Goal: Task Accomplishment & Management: Use online tool/utility

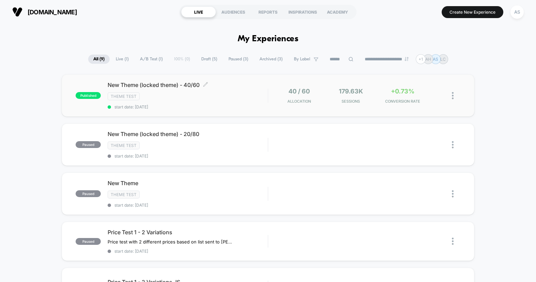
click at [193, 88] on span "New Theme (locked theme) - 40/60 Click to edit experience details" at bounding box center [188, 84] width 160 height 7
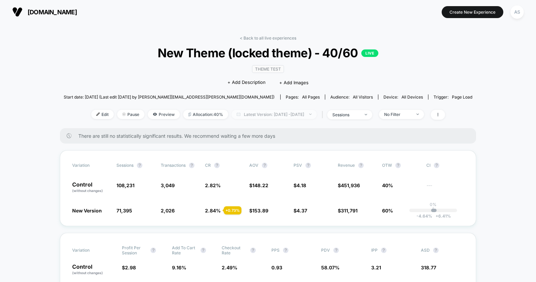
click at [299, 114] on span "Latest Version: [DATE] - [DATE]" at bounding box center [274, 114] width 85 height 9
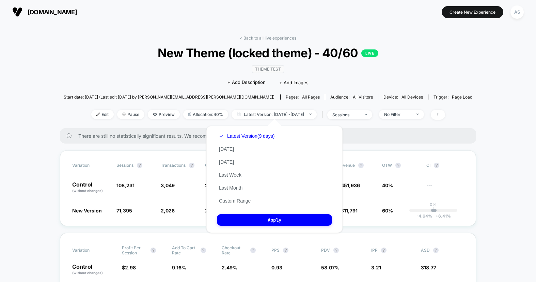
click at [234, 147] on div "Latest Version (9 days) [DATE] [DATE] Last Week Last Month Custom Range" at bounding box center [247, 168] width 60 height 78
click at [228, 149] on button "[DATE]" at bounding box center [226, 149] width 19 height 6
click at [239, 219] on button "Apply" at bounding box center [274, 220] width 115 height 12
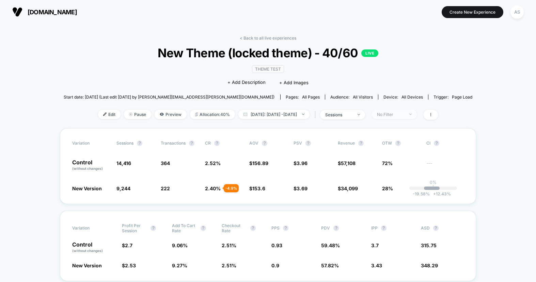
click at [392, 116] on div "No Filter" at bounding box center [390, 114] width 27 height 5
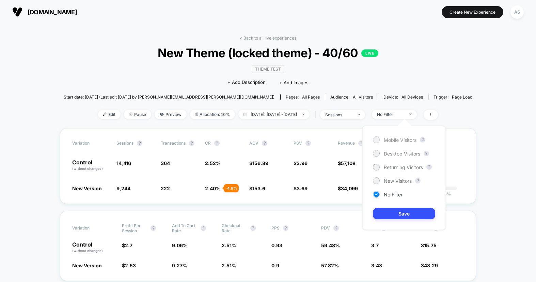
click at [390, 141] on span "Mobile Visitors" at bounding box center [400, 140] width 33 height 6
click at [383, 217] on button "Save" at bounding box center [404, 213] width 62 height 11
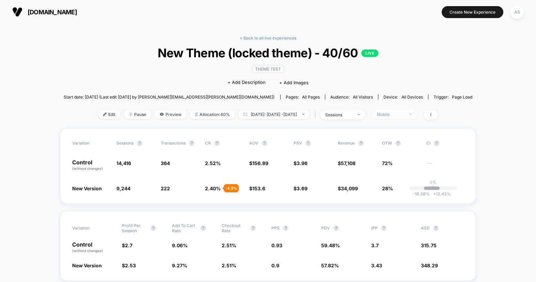
click at [404, 114] on div "Mobile" at bounding box center [390, 114] width 27 height 5
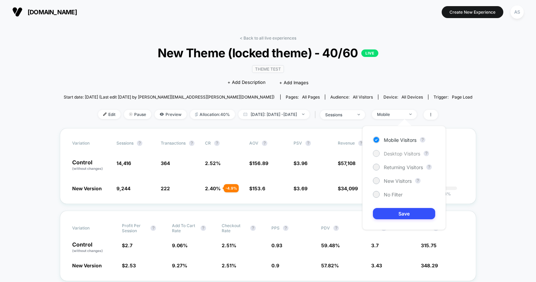
click at [392, 152] on span "Desktop Visitors" at bounding box center [402, 153] width 36 height 6
click at [390, 210] on button "Save" at bounding box center [404, 213] width 62 height 11
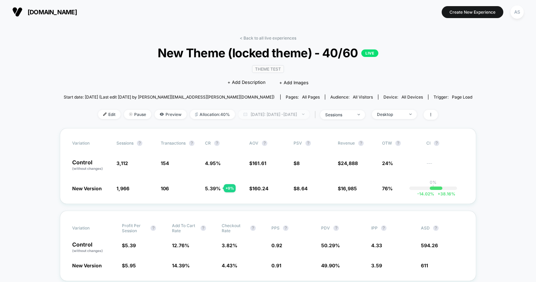
click at [302, 111] on span "[DATE]: [DATE] - [DATE]" at bounding box center [273, 114] width 71 height 9
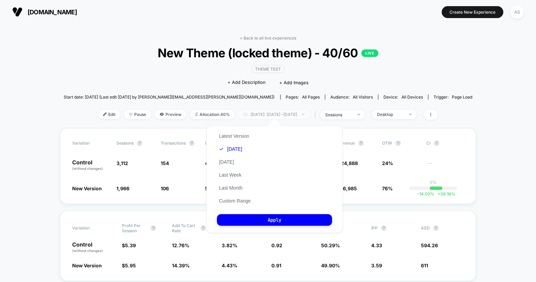
click at [302, 111] on span "[DATE]: [DATE] - [DATE]" at bounding box center [273, 114] width 71 height 9
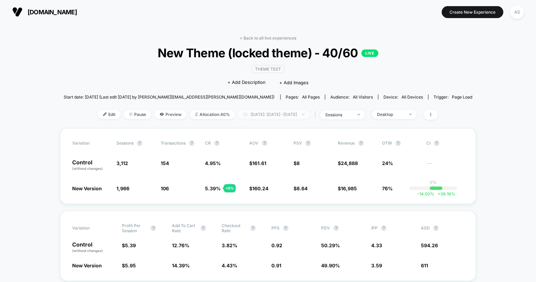
click at [295, 113] on span "[DATE]: [DATE] - [DATE]" at bounding box center [273, 114] width 71 height 9
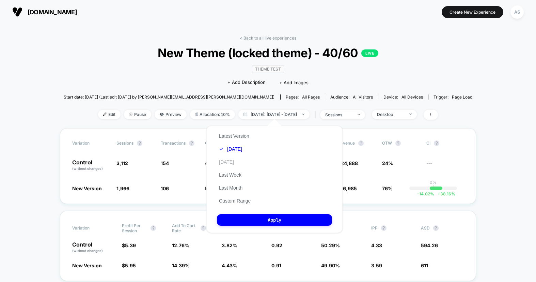
click at [228, 163] on button "[DATE]" at bounding box center [226, 162] width 19 height 6
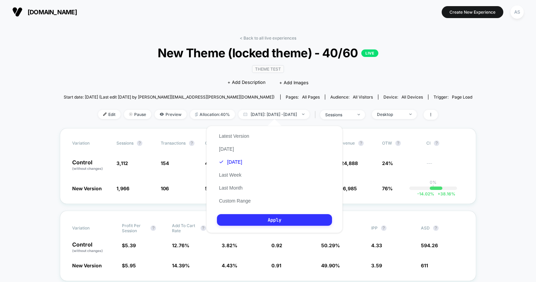
click at [249, 222] on button "Apply" at bounding box center [274, 220] width 115 height 12
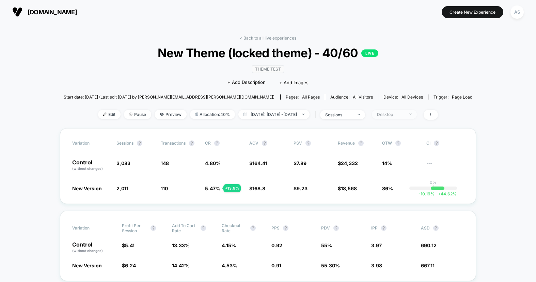
click at [404, 113] on div "Desktop" at bounding box center [390, 114] width 27 height 5
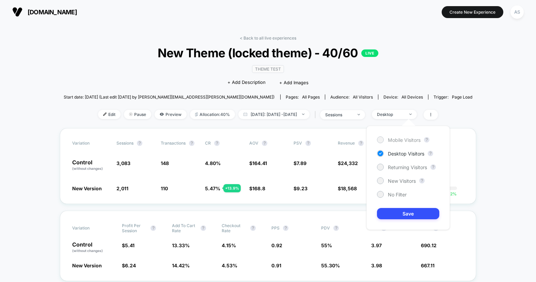
click at [395, 142] on span "Mobile Visitors" at bounding box center [404, 140] width 33 height 6
click at [397, 210] on button "Save" at bounding box center [408, 213] width 62 height 11
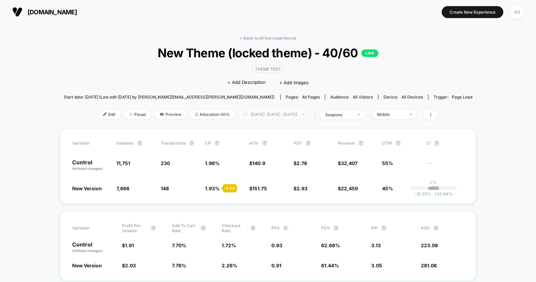
click at [307, 116] on span "[DATE]: [DATE] - [DATE]" at bounding box center [273, 114] width 71 height 9
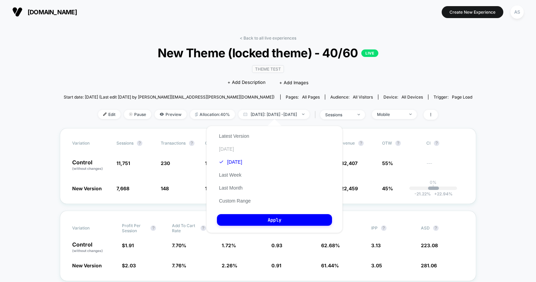
click at [227, 147] on button "[DATE]" at bounding box center [226, 149] width 19 height 6
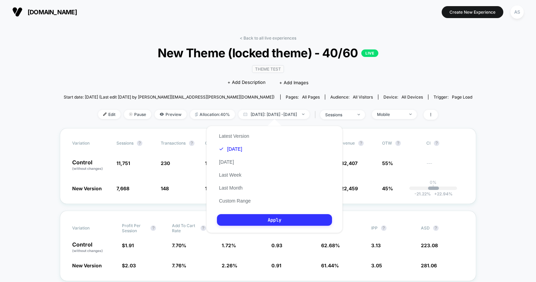
click at [242, 216] on button "Apply" at bounding box center [274, 220] width 115 height 12
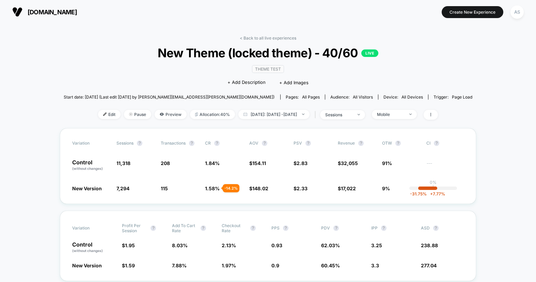
drag, startPoint x: 361, startPoint y: 197, endPoint x: 325, endPoint y: -45, distance: 244.3
click at [325, 0] on html "[DOMAIN_NAME] Create New Experience AS [DOMAIN_NAME] < Back to all live experie…" at bounding box center [268, 141] width 536 height 282
